Goal: Task Accomplishment & Management: Manage account settings

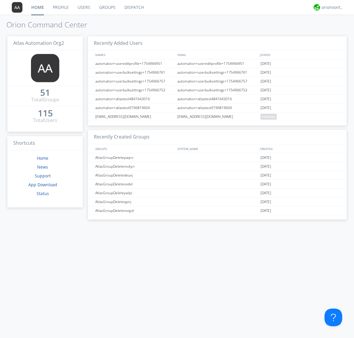
click at [107, 7] on link "Groups" at bounding box center [107, 7] width 25 height 15
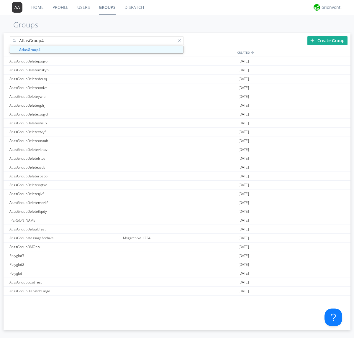
type input "AtlasGroup4"
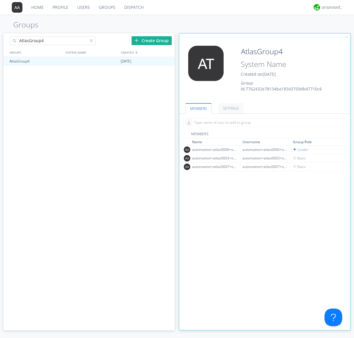
click at [230, 108] on link "SETTINGS" at bounding box center [230, 108] width 25 height 10
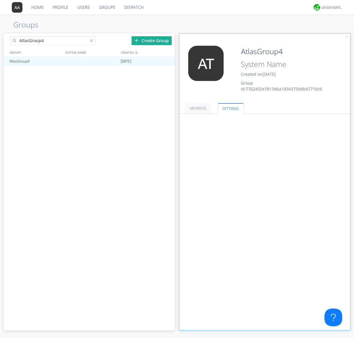
click at [0, 0] on button "Everyone" at bounding box center [0, 0] width 0 height 0
click at [0, 0] on link "Leaders only" at bounding box center [0, 0] width 0 height 0
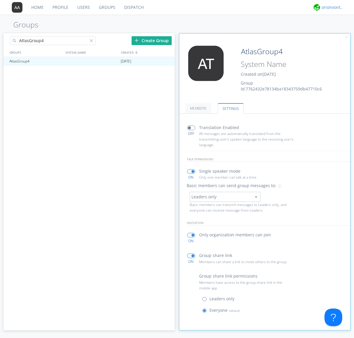
click at [331, 7] on div "orionvontas+atlas+automation+org2" at bounding box center [332, 7] width 22 height 6
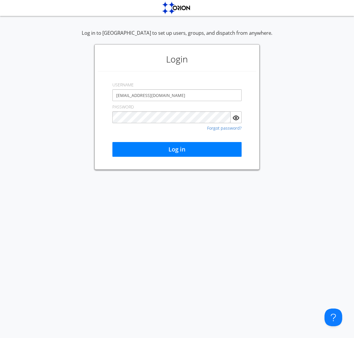
type input "[EMAIL_ADDRESS][DOMAIN_NAME]"
click at [177, 150] on button "Log in" at bounding box center [176, 149] width 129 height 15
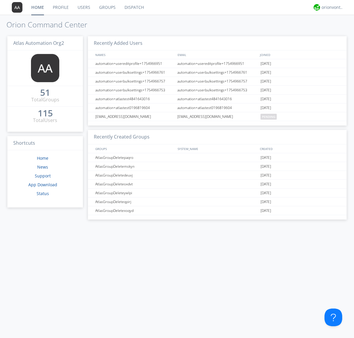
click at [107, 7] on link "Groups" at bounding box center [107, 7] width 25 height 15
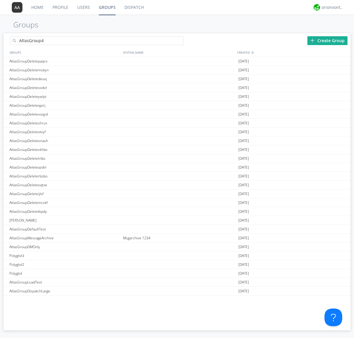
type input "AtlasGroup4"
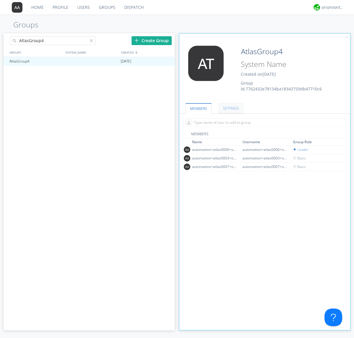
click at [230, 108] on link "SETTINGS" at bounding box center [230, 108] width 25 height 10
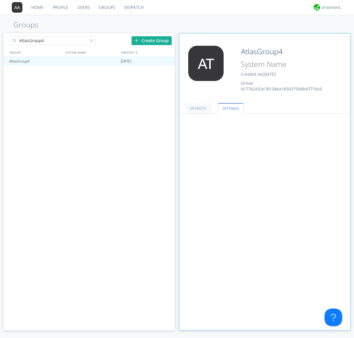
click at [0, 0] on button "Leaders only" at bounding box center [0, 0] width 0 height 0
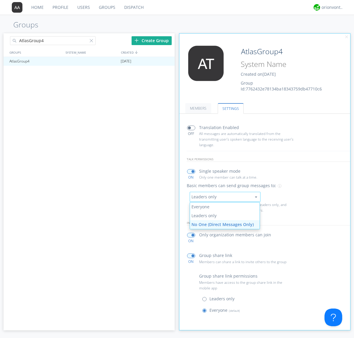
click at [224, 224] on link "No One (Direct Messages Only)" at bounding box center [225, 224] width 70 height 9
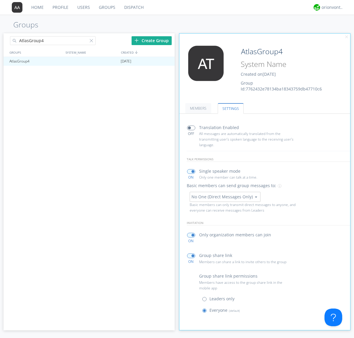
click at [225, 197] on button "No One (Direct Messages Only)" at bounding box center [225, 197] width 71 height 10
click at [0, 0] on link "Everyone" at bounding box center [0, 0] width 0 height 0
click at [331, 7] on div "orionvontas+atlas+automation+org2" at bounding box center [332, 7] width 22 height 6
